Goal: Information Seeking & Learning: Learn about a topic

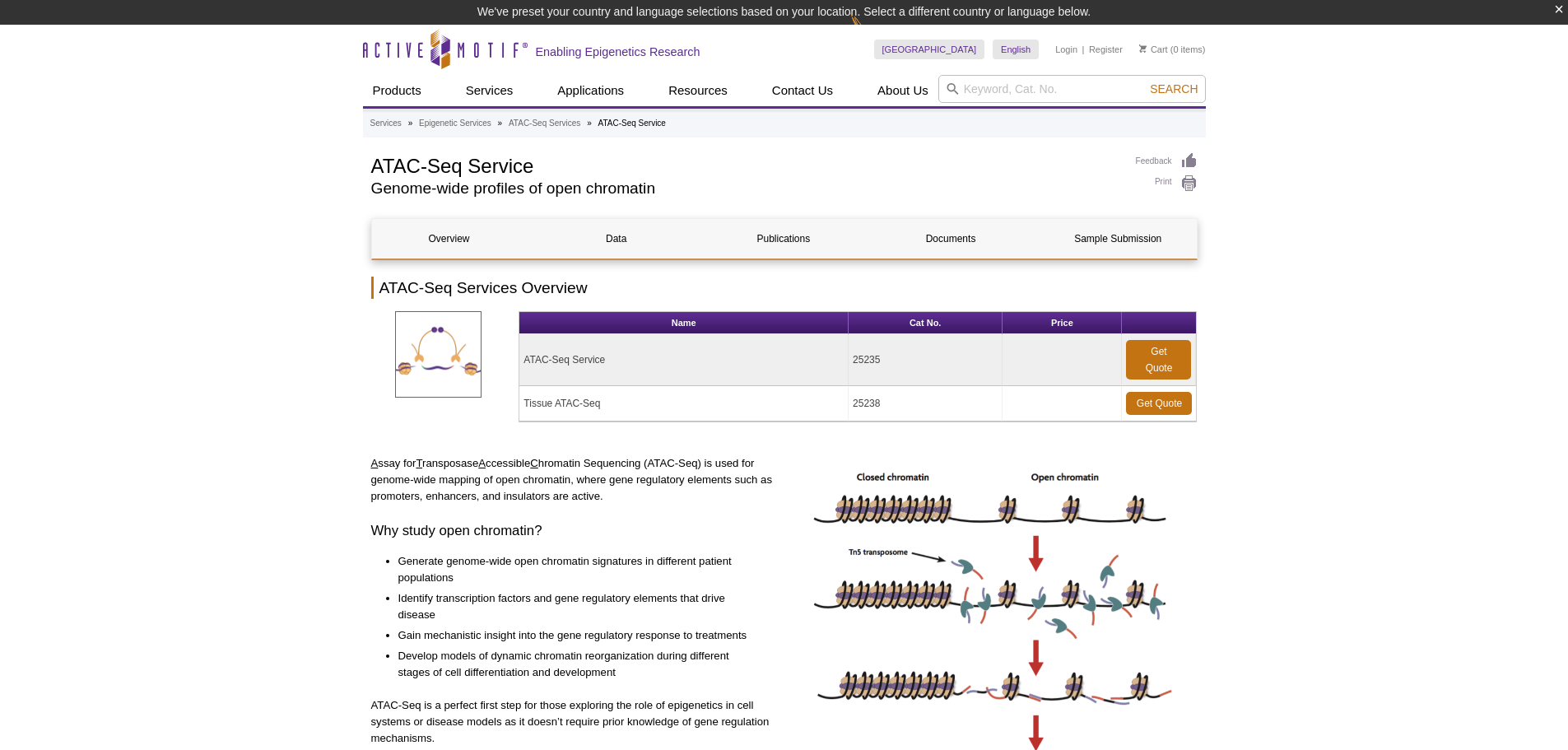
drag, startPoint x: 0, startPoint y: 0, endPoint x: 298, endPoint y: 348, distance: 458.2
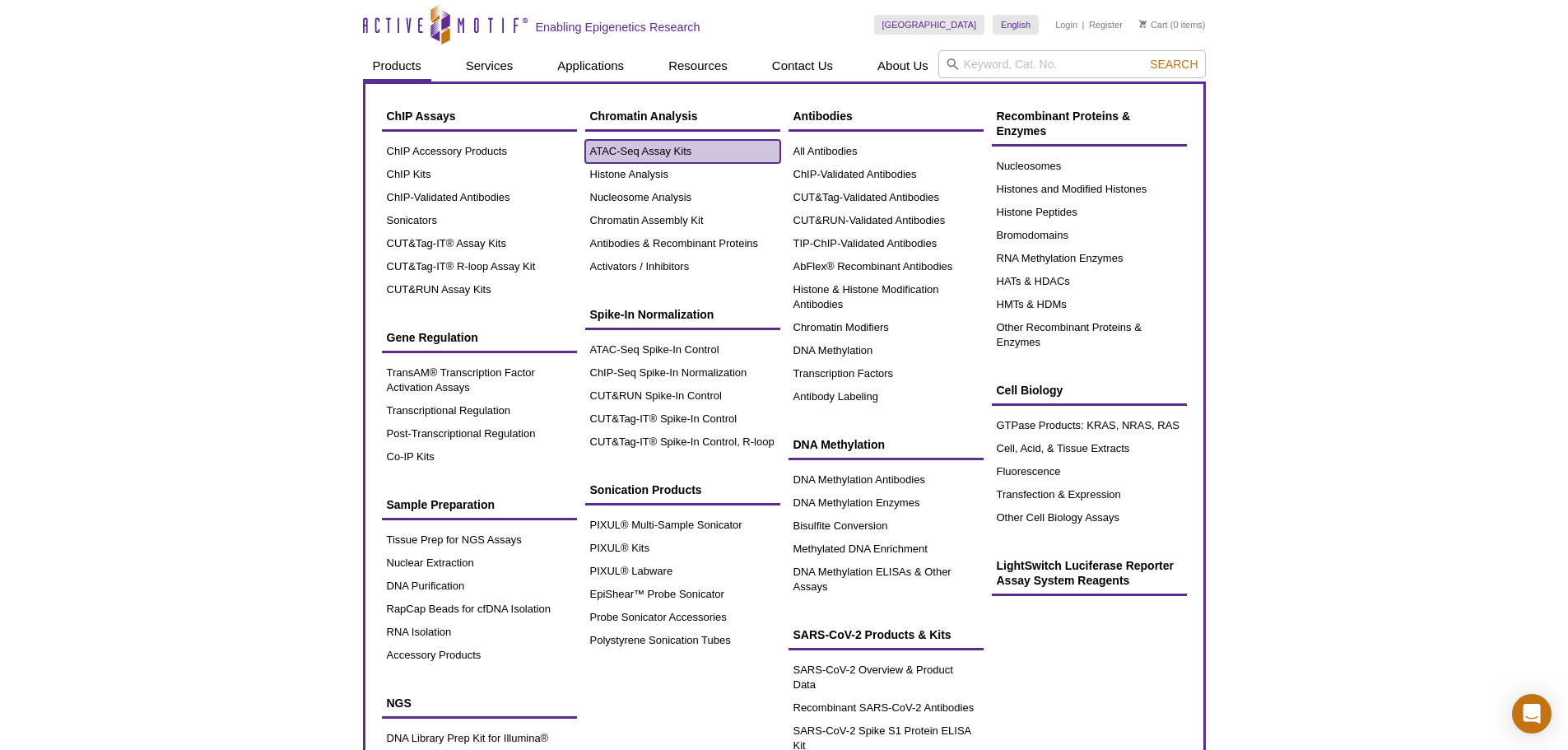
click at [652, 154] on link "ATAC-Seq Assay Kits" at bounding box center [683, 151] width 195 height 23
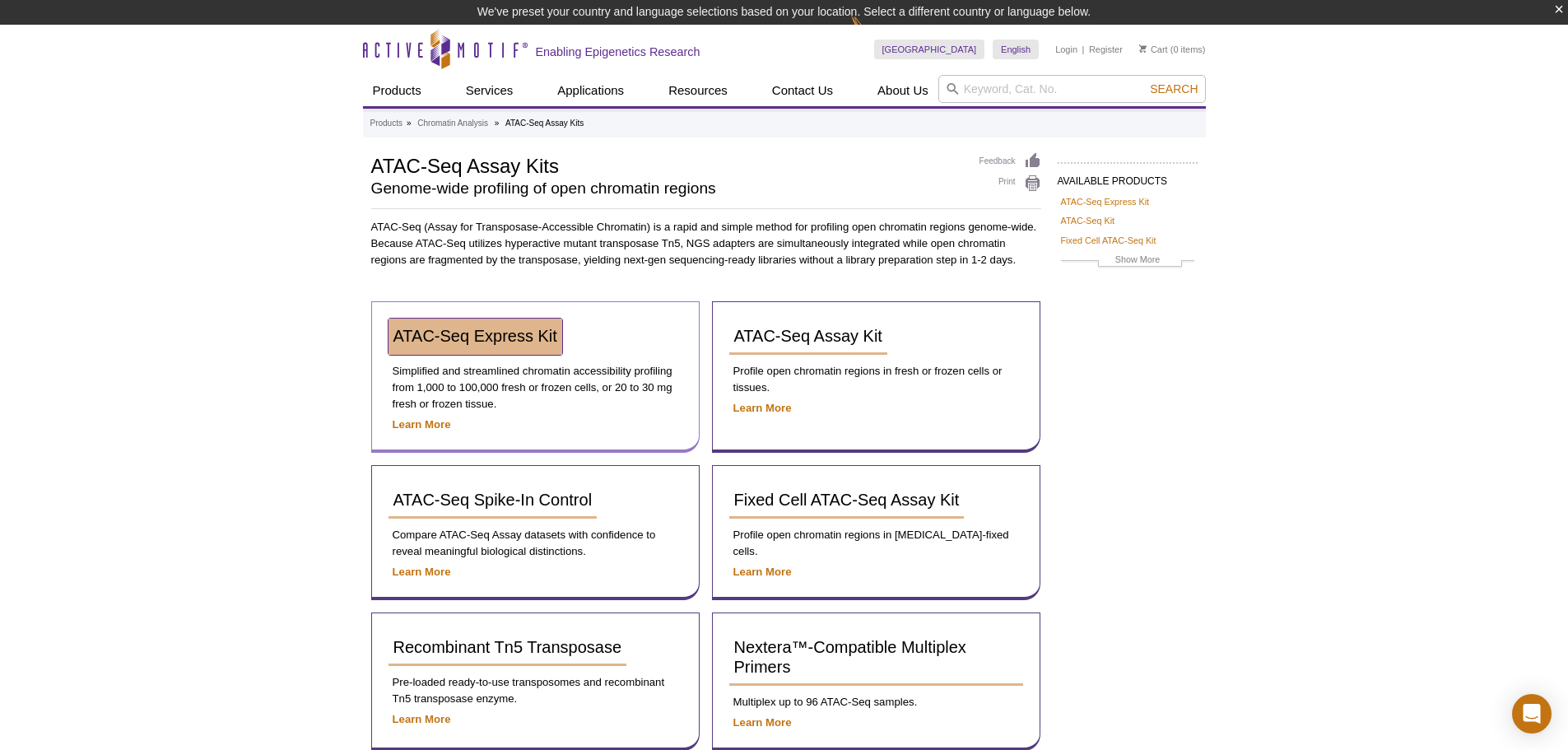
click at [437, 334] on span "ATAC-Seq Express Kit" at bounding box center [475, 335] width 164 height 18
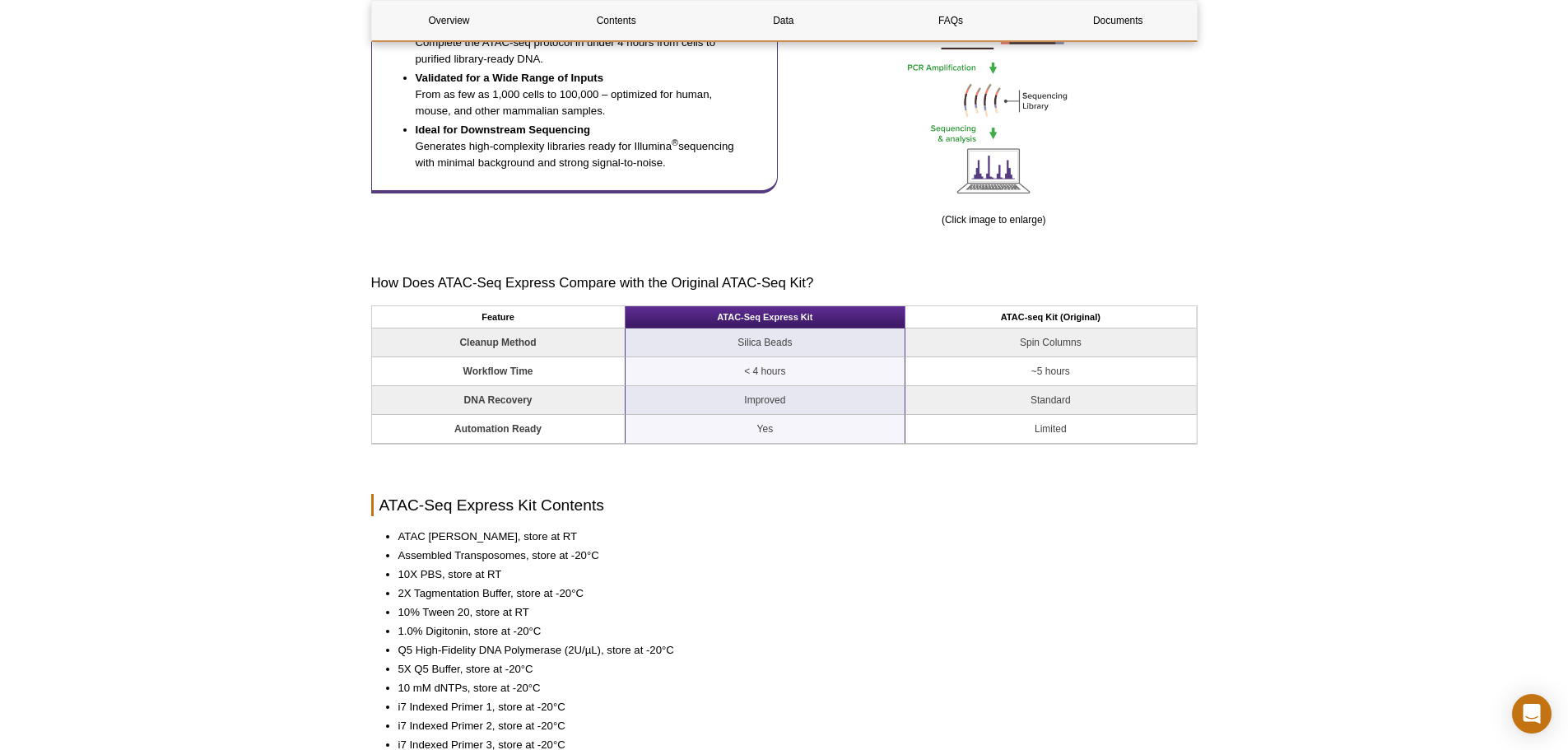
scroll to position [1235, 0]
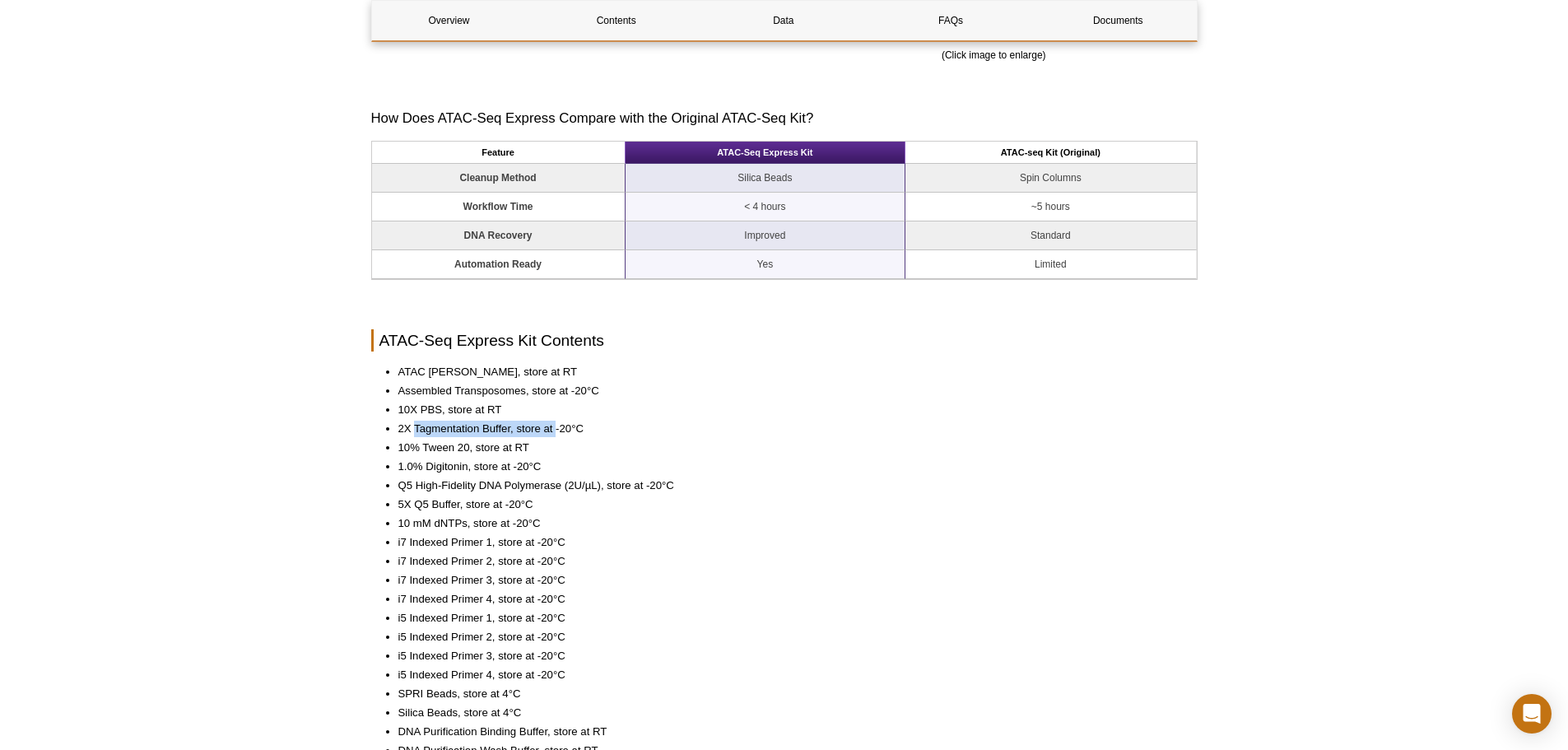
drag, startPoint x: 419, startPoint y: 428, endPoint x: 557, endPoint y: 432, distance: 138.1
click at [557, 432] on li "2X Tagmentation Buffer, store at -20°C" at bounding box center [790, 428] width 783 height 17
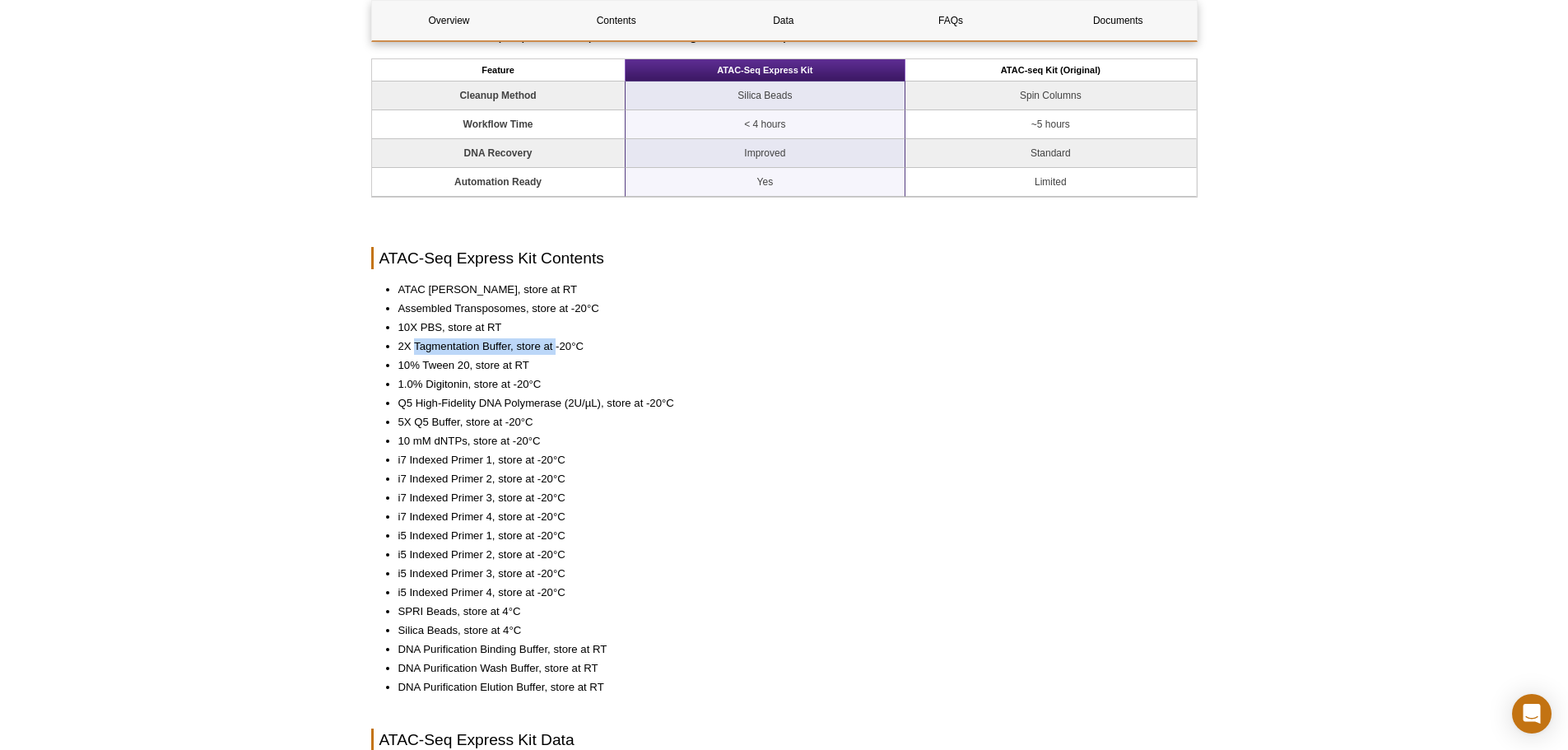
scroll to position [1400, 0]
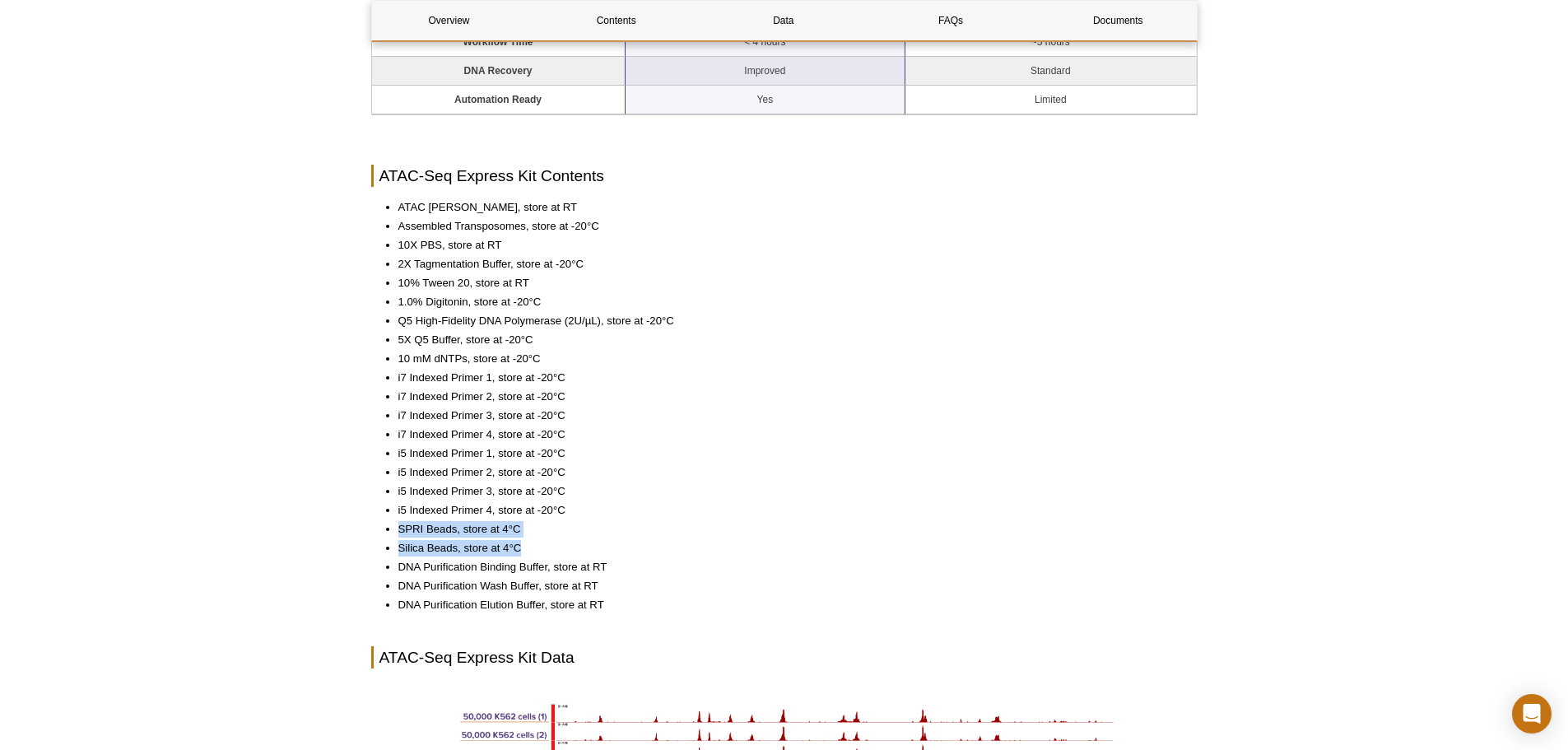
drag, startPoint x: 538, startPoint y: 541, endPoint x: 396, endPoint y: 524, distance: 143.0
click at [396, 524] on ul "ATAC Lysis Buffer, store at RT Assembled Transposomes, store at -20°C 10X PBS, …" at bounding box center [776, 406] width 810 height 415
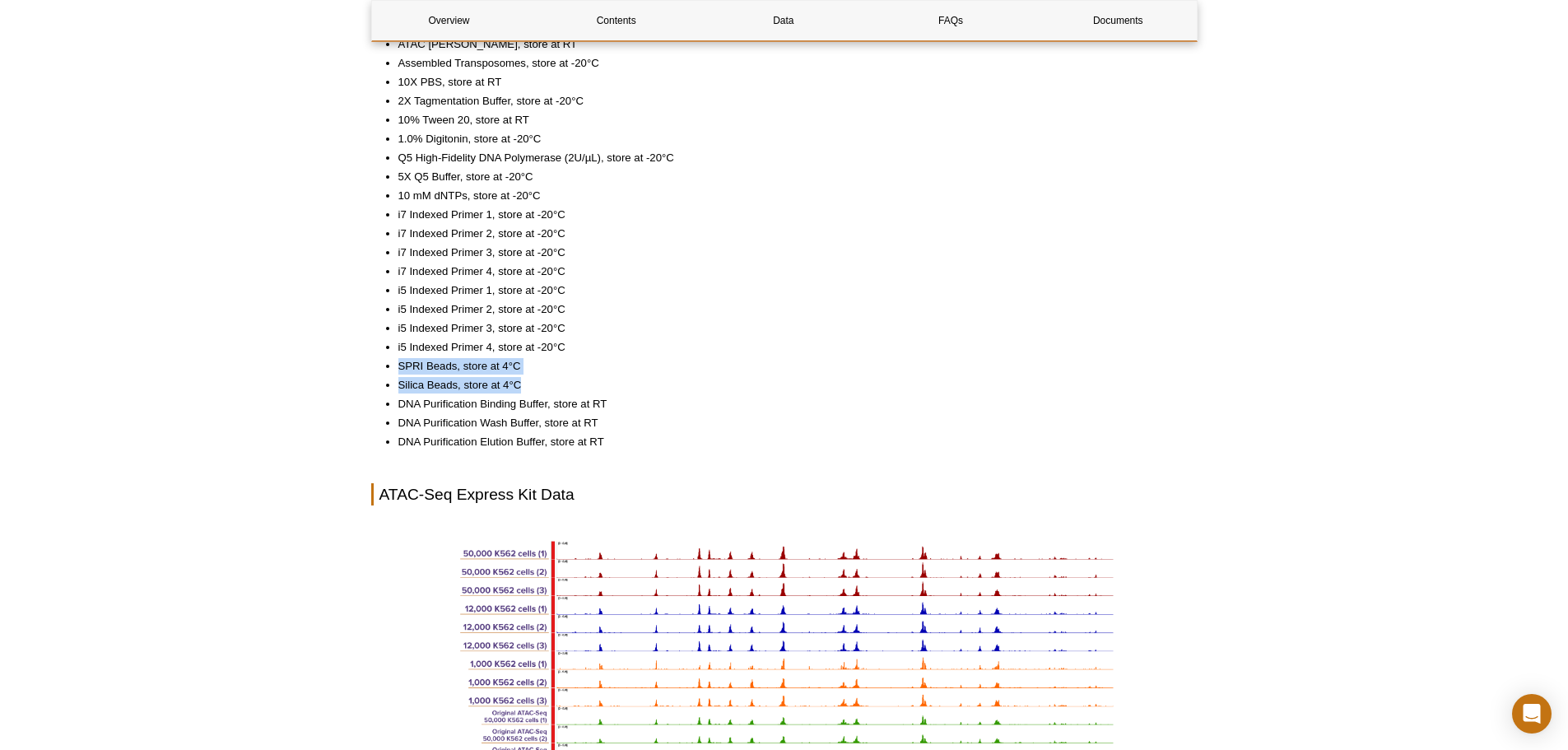
scroll to position [1564, 0]
